Goal: Task Accomplishment & Management: Manage account settings

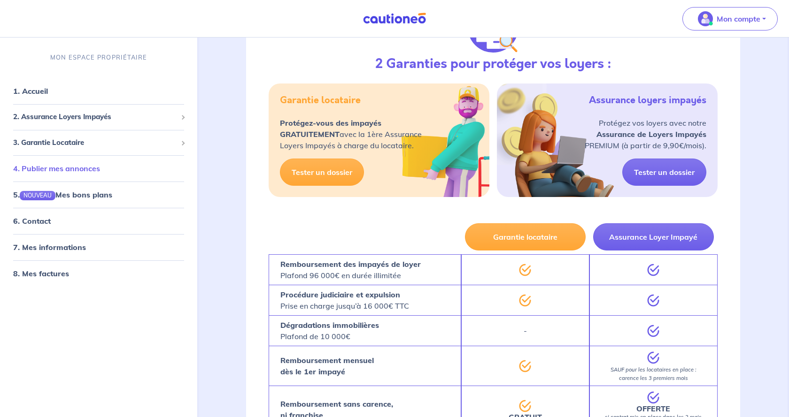
scroll to position [96, 0]
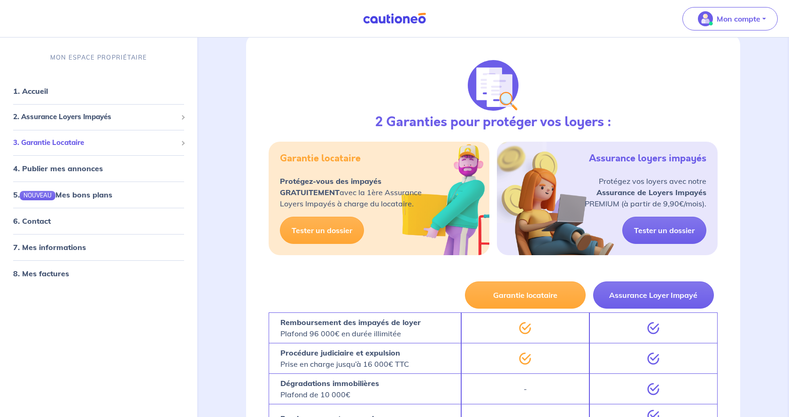
click at [49, 142] on span "3. Garantie Locataire" at bounding box center [95, 143] width 164 height 11
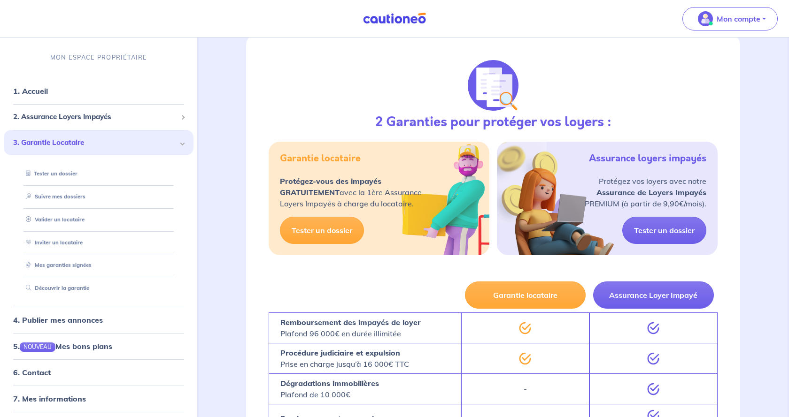
click at [49, 142] on span "3. Garantie Locataire" at bounding box center [95, 143] width 164 height 11
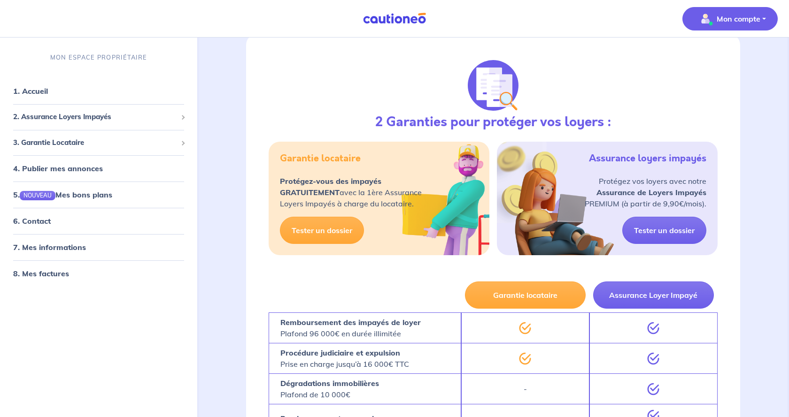
click at [758, 18] on p "Mon compte" at bounding box center [739, 18] width 44 height 11
click at [715, 81] on link "Me déconnecter" at bounding box center [721, 80] width 76 height 15
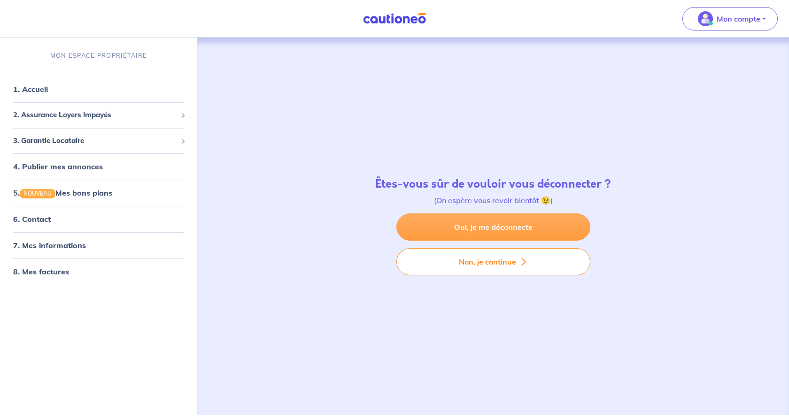
click at [496, 228] on link "Oui, je me déconnecte" at bounding box center [493, 227] width 194 height 27
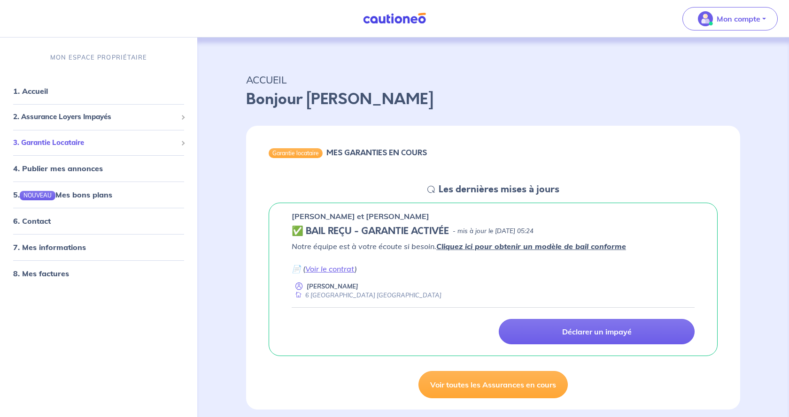
click at [73, 139] on span "3. Garantie Locataire" at bounding box center [95, 143] width 164 height 11
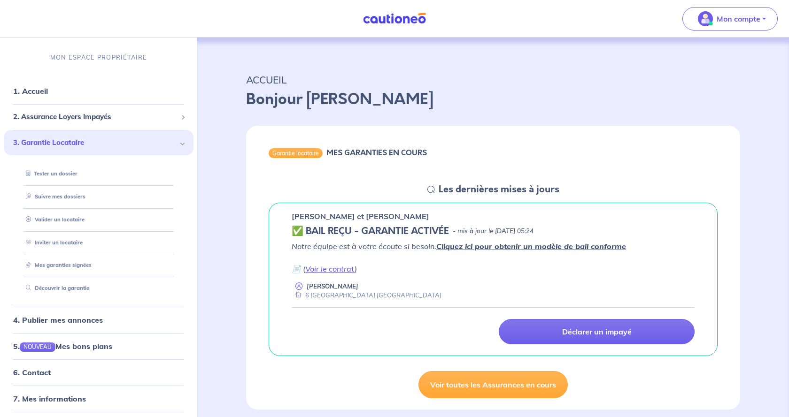
click at [73, 139] on span "3. Garantie Locataire" at bounding box center [95, 143] width 164 height 11
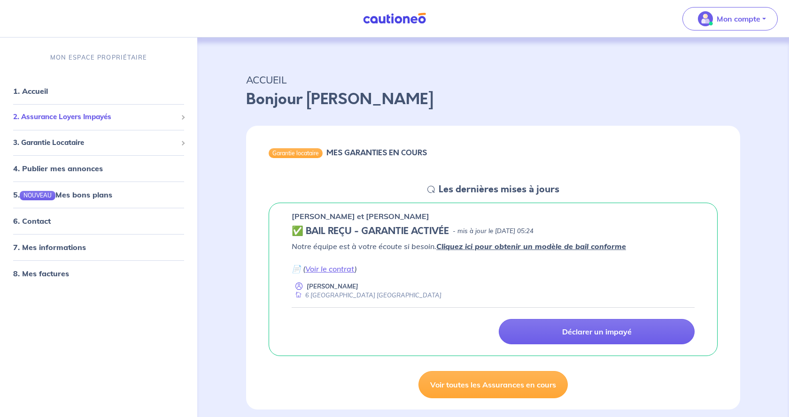
click at [67, 117] on span "2. Assurance Loyers Impayés" at bounding box center [95, 117] width 164 height 11
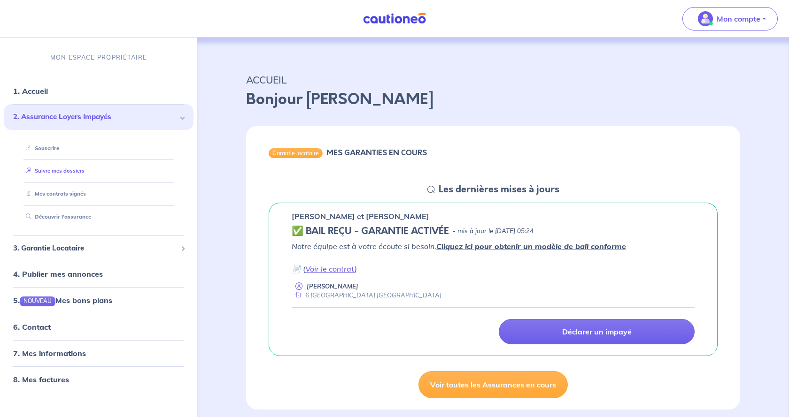
click at [61, 169] on link "Suivre mes dossiers" at bounding box center [53, 171] width 62 height 7
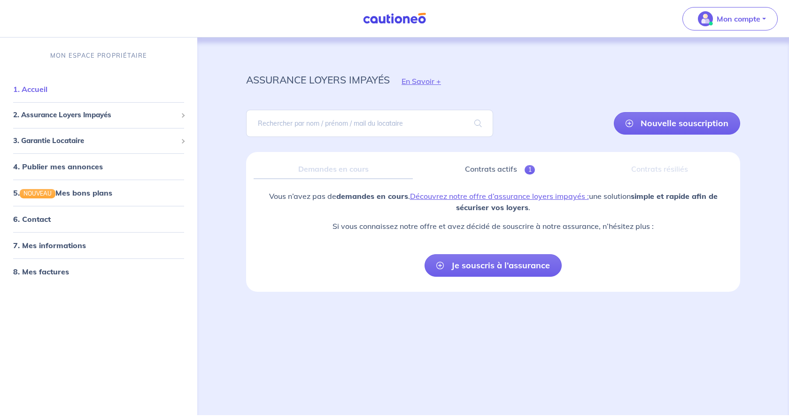
click at [36, 89] on link "1. Accueil" at bounding box center [30, 89] width 34 height 9
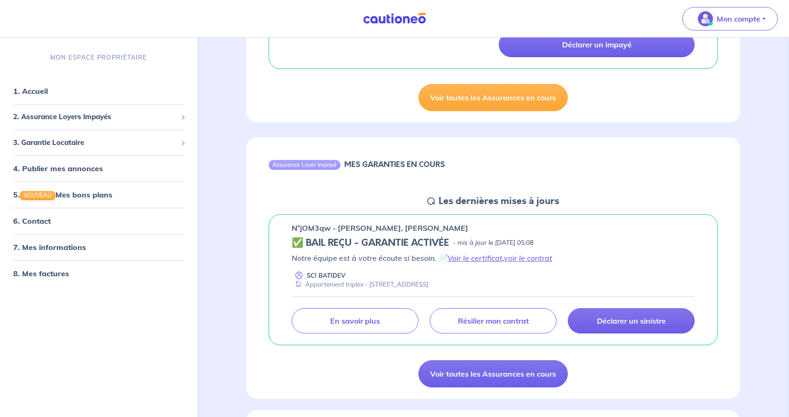
scroll to position [96, 0]
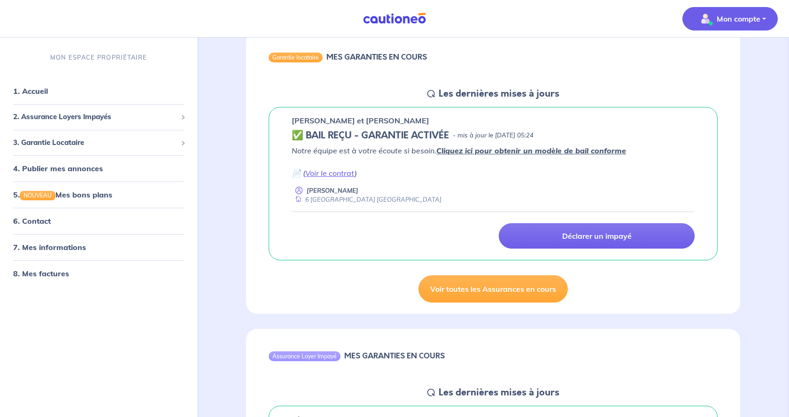
click at [742, 15] on p "Mon compte" at bounding box center [739, 18] width 44 height 11
click at [718, 81] on link "Me déconnecter" at bounding box center [721, 80] width 76 height 15
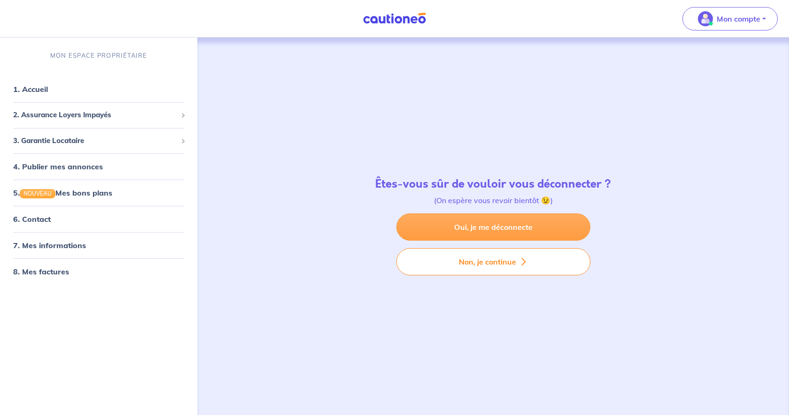
click at [502, 223] on link "Oui, je me déconnecte" at bounding box center [493, 227] width 194 height 27
